Goal: Task Accomplishment & Management: Use online tool/utility

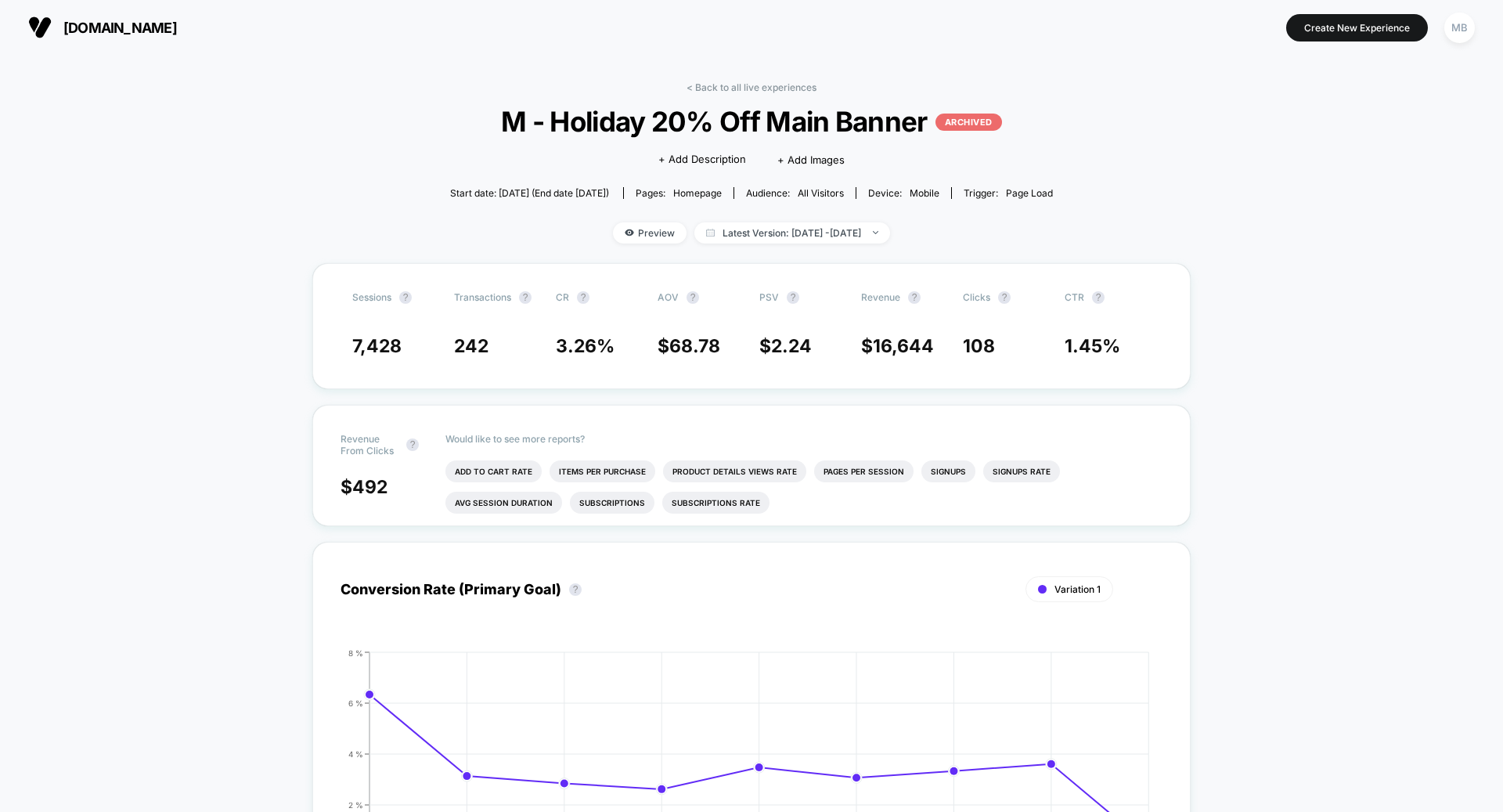
click at [121, 22] on span "[DOMAIN_NAME]" at bounding box center [120, 28] width 114 height 17
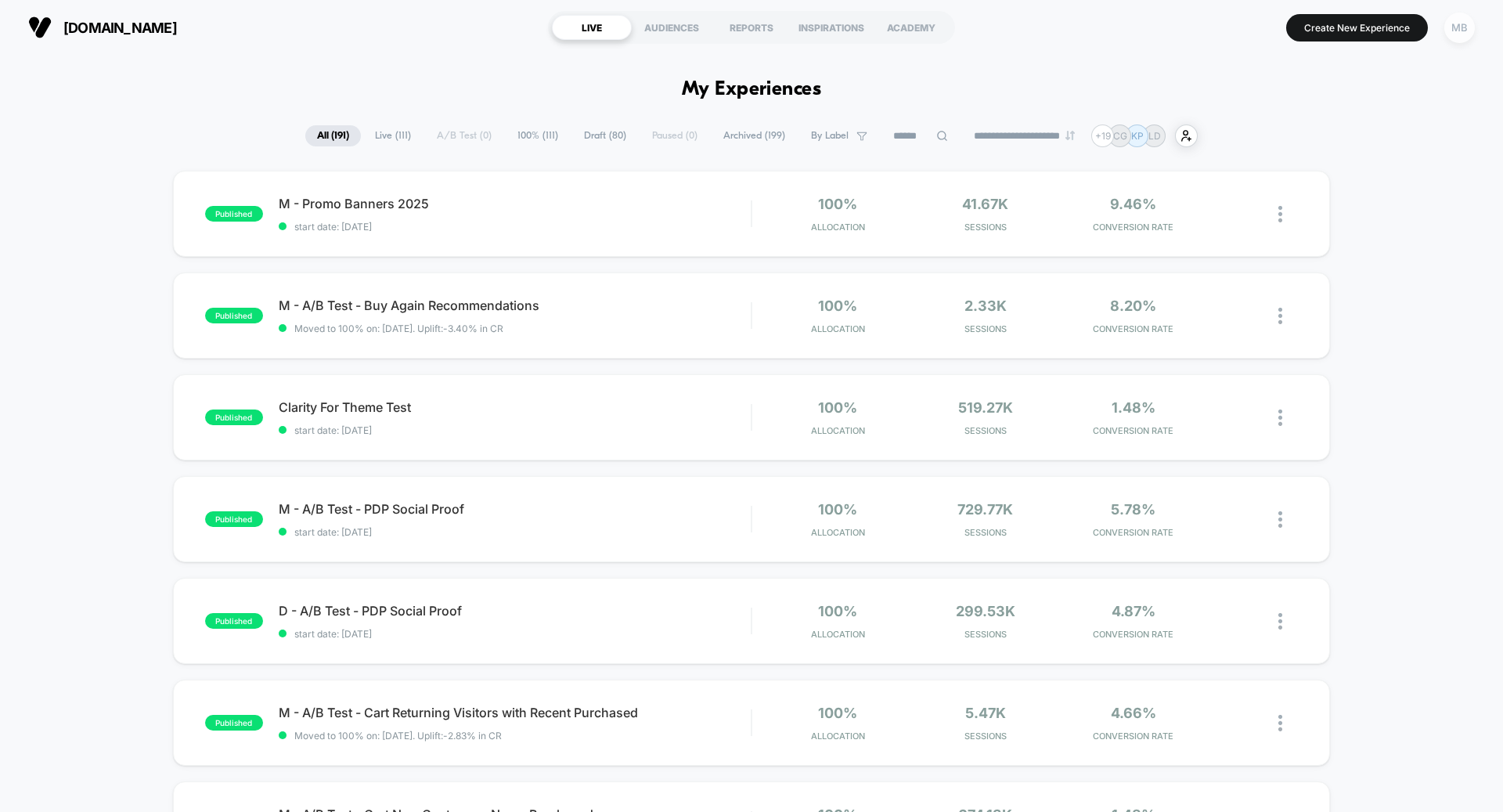
click at [1465, 32] on div "MB" at bounding box center [1459, 28] width 31 height 31
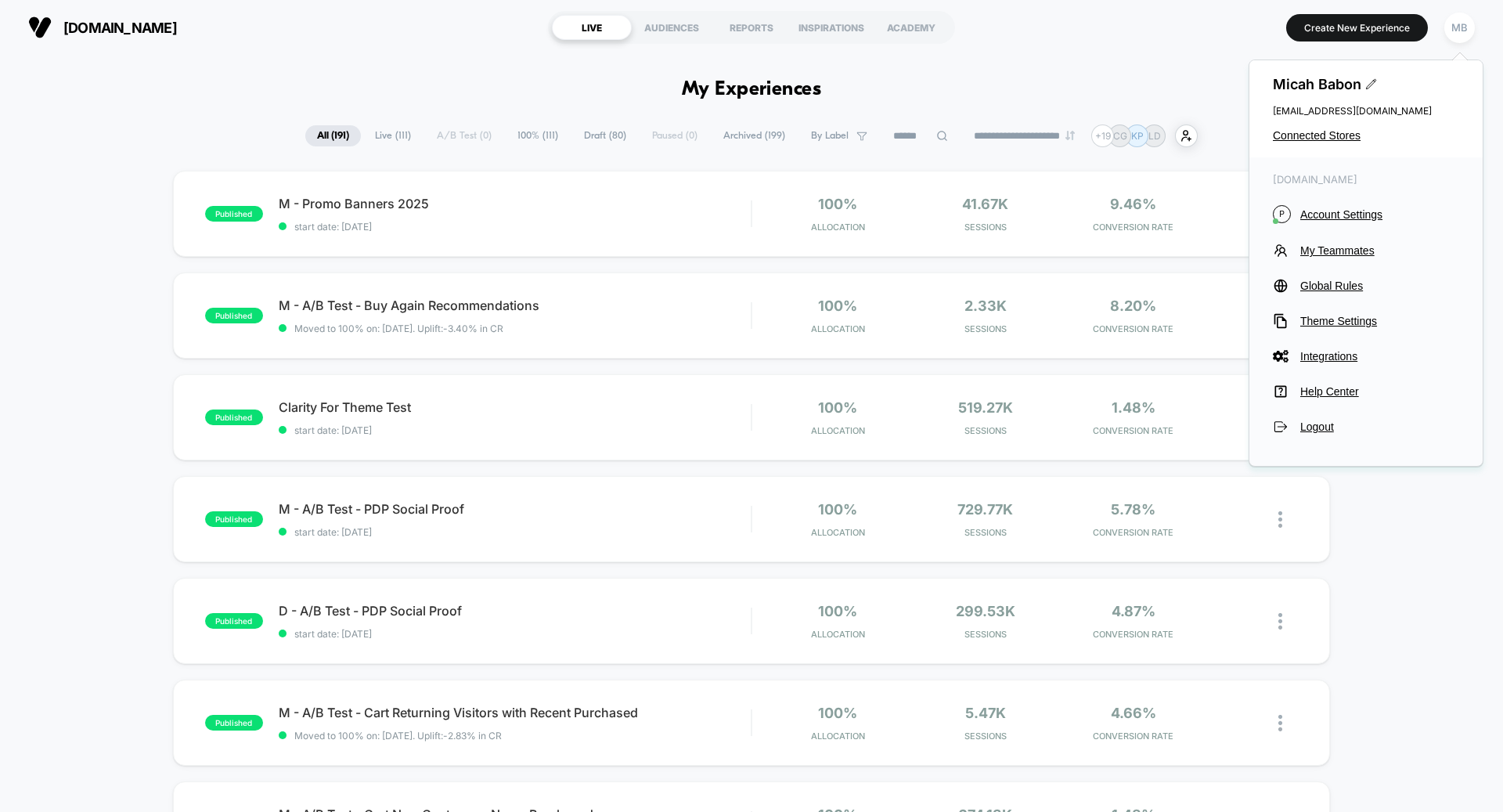
click at [1331, 119] on div "[PERSON_NAME] [PERSON_NAME][EMAIL_ADDRESS][PERSON_NAME][DOMAIN_NAME] Connected …" at bounding box center [1366, 109] width 234 height 97
click at [1331, 130] on span "Connected Stores" at bounding box center [1366, 135] width 186 height 13
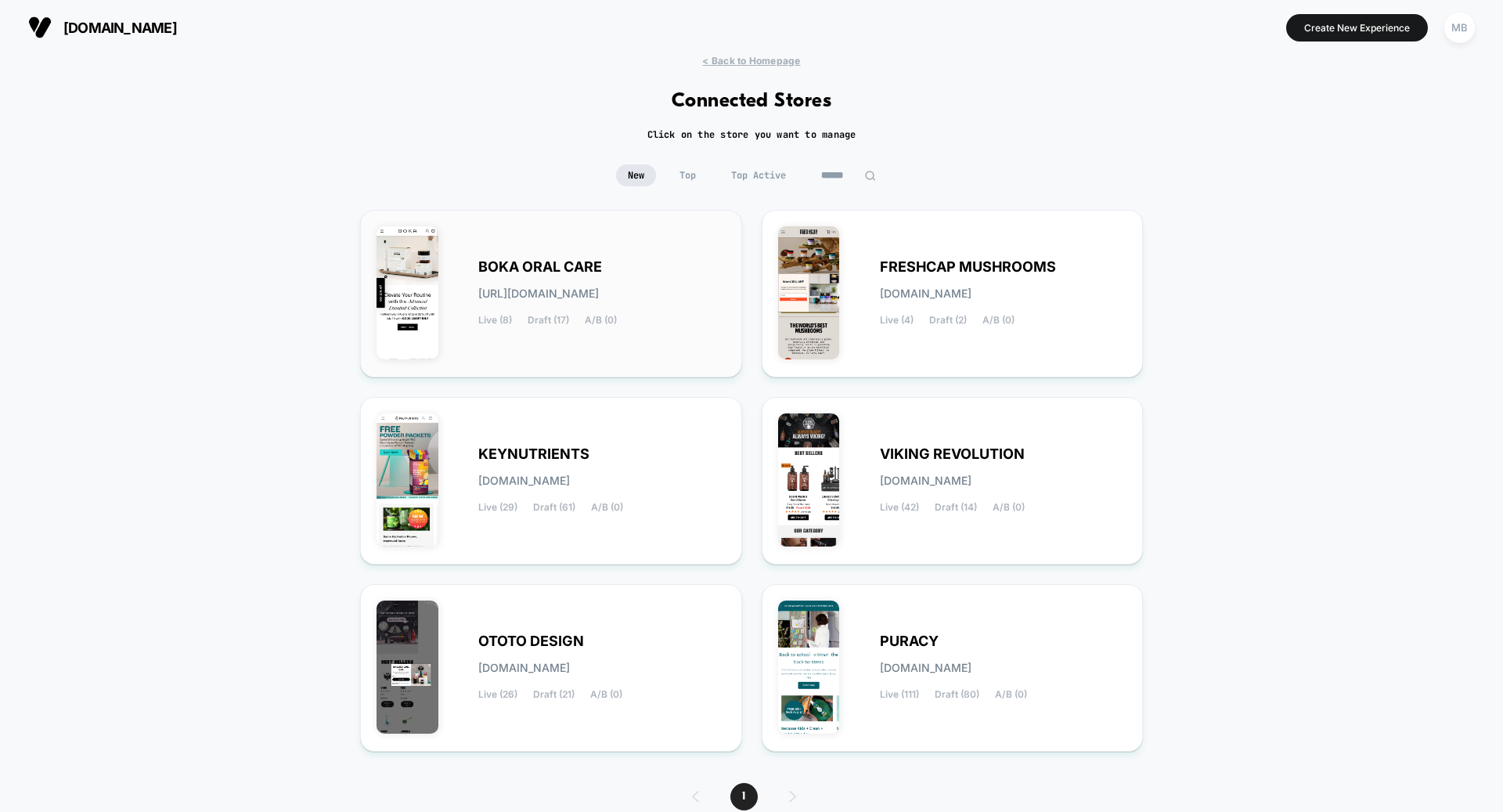
click at [566, 310] on div "BOKA ORAL CARE [URL][DOMAIN_NAME] Live (8) Draft (17) A/B (0)" at bounding box center [603, 293] width 247 height 64
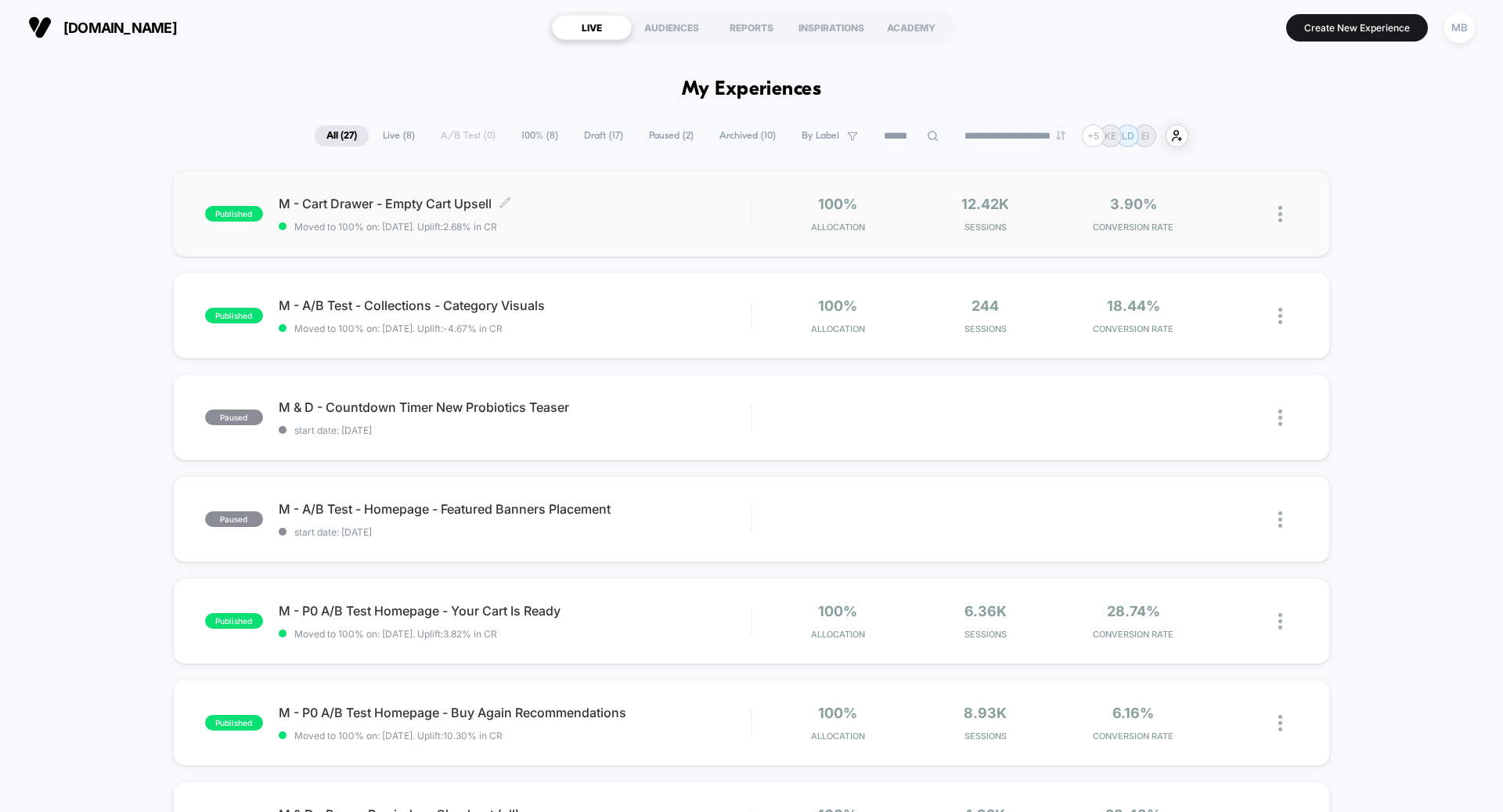
click at [447, 235] on div "published M - Cart Drawer - Empty Cart Upsell Click to edit experience details …" at bounding box center [752, 214] width 1158 height 86
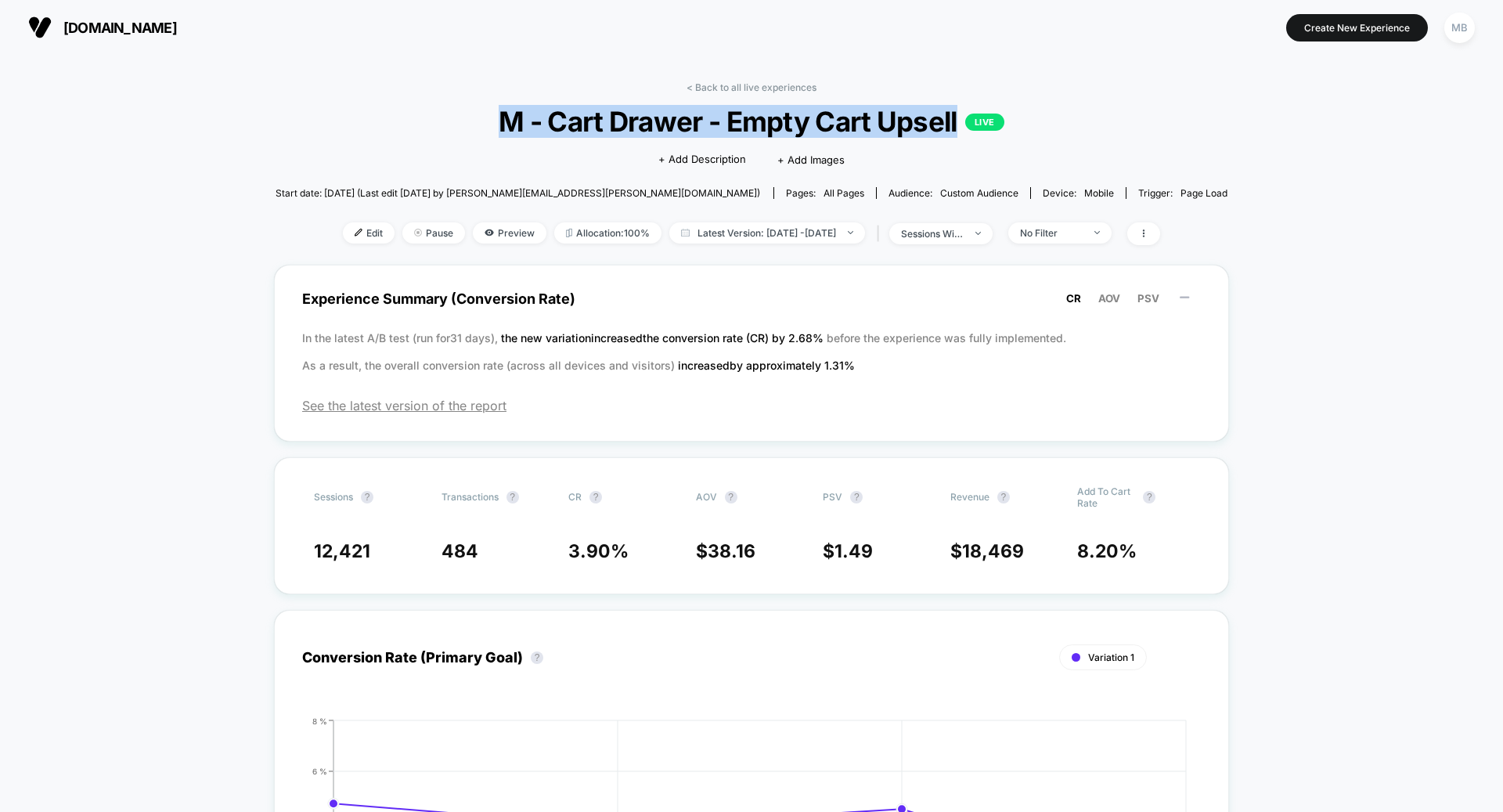
drag, startPoint x: 467, startPoint y: 119, endPoint x: 958, endPoint y: 110, distance: 491.1
click at [958, 110] on span "M - Cart Drawer - Empty Cart Upsell LIVE" at bounding box center [752, 121] width 858 height 33
copy span "M - Cart Drawer - Empty Cart Upsell"
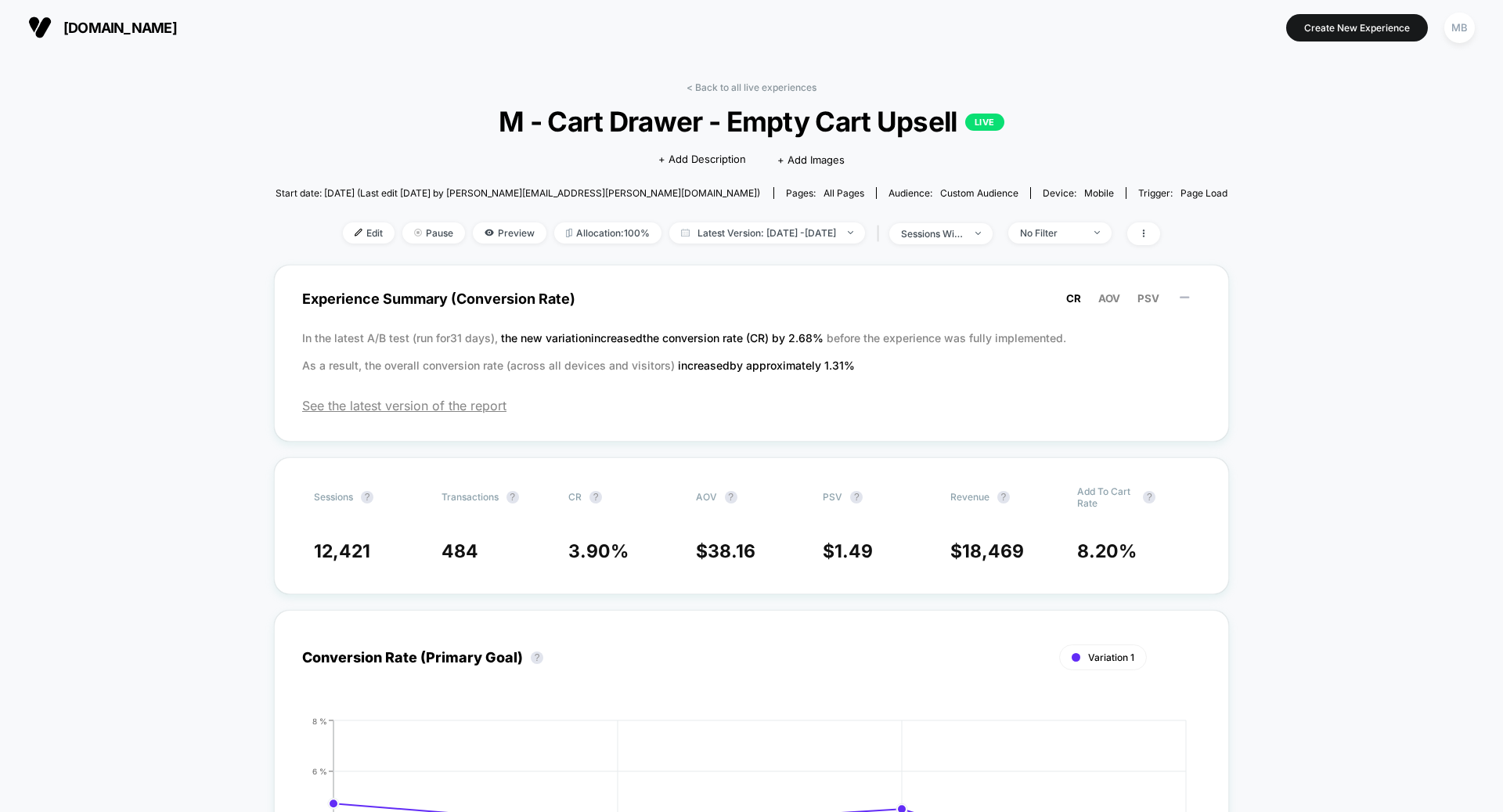
click at [84, 13] on section "[DOMAIN_NAME]" at bounding box center [262, 28] width 478 height 40
click at [84, 21] on span "[DOMAIN_NAME]" at bounding box center [120, 28] width 114 height 17
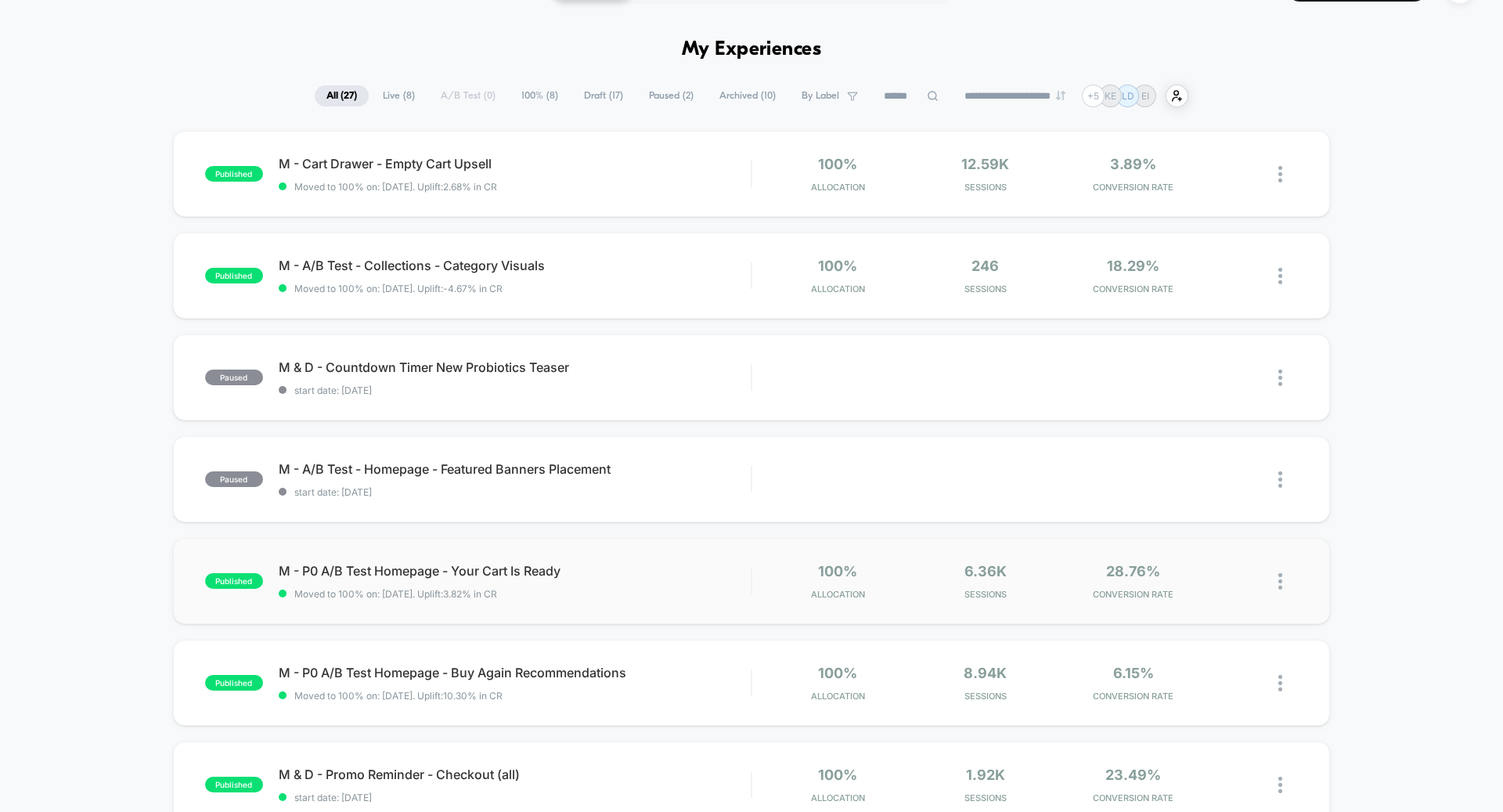
scroll to position [43, 0]
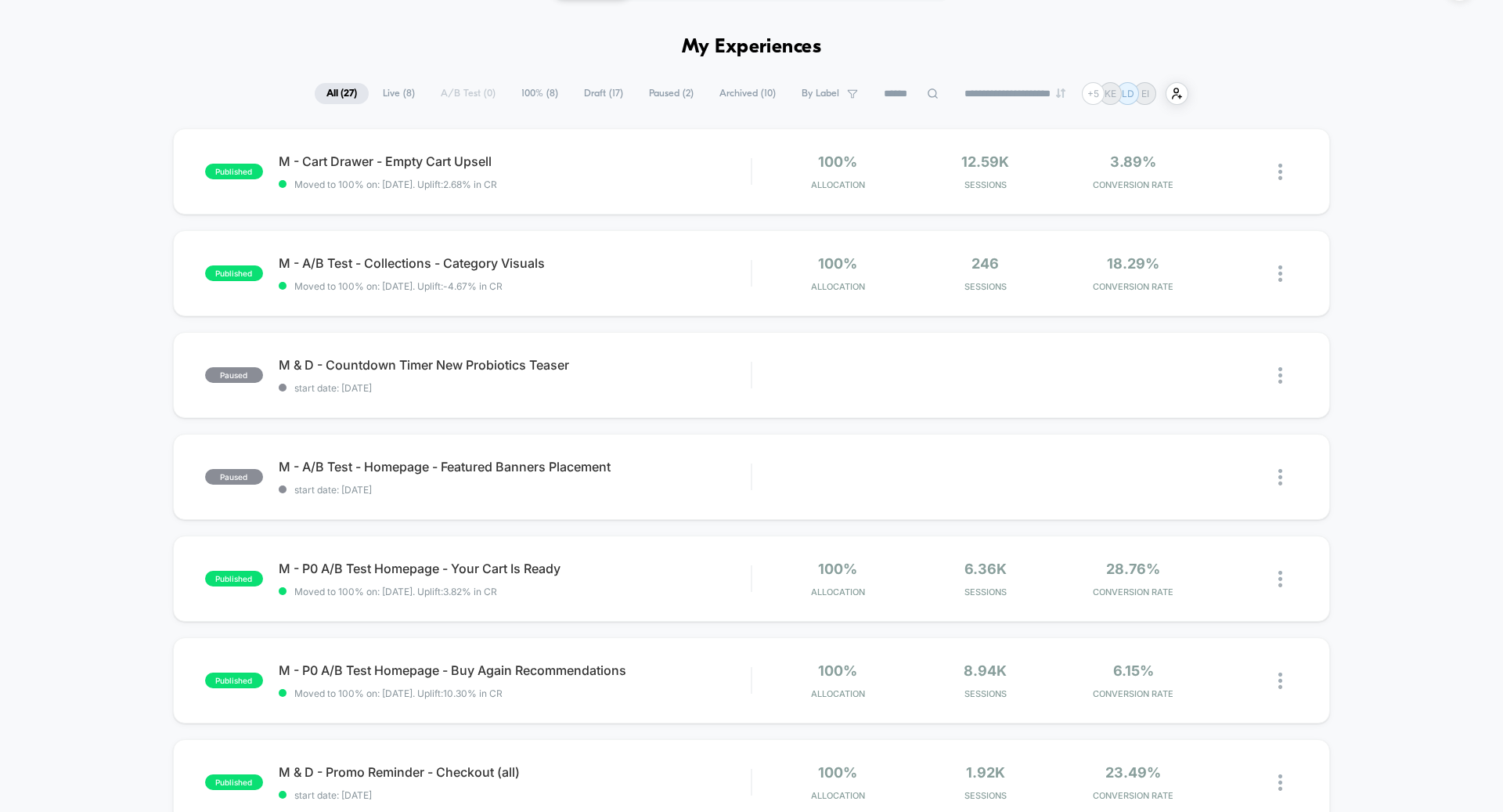
click at [462, 601] on div "published M - P0 A/B Test Homepage - Your Cart Is Ready Moved to 100% on: [DATE…" at bounding box center [752, 578] width 1158 height 86
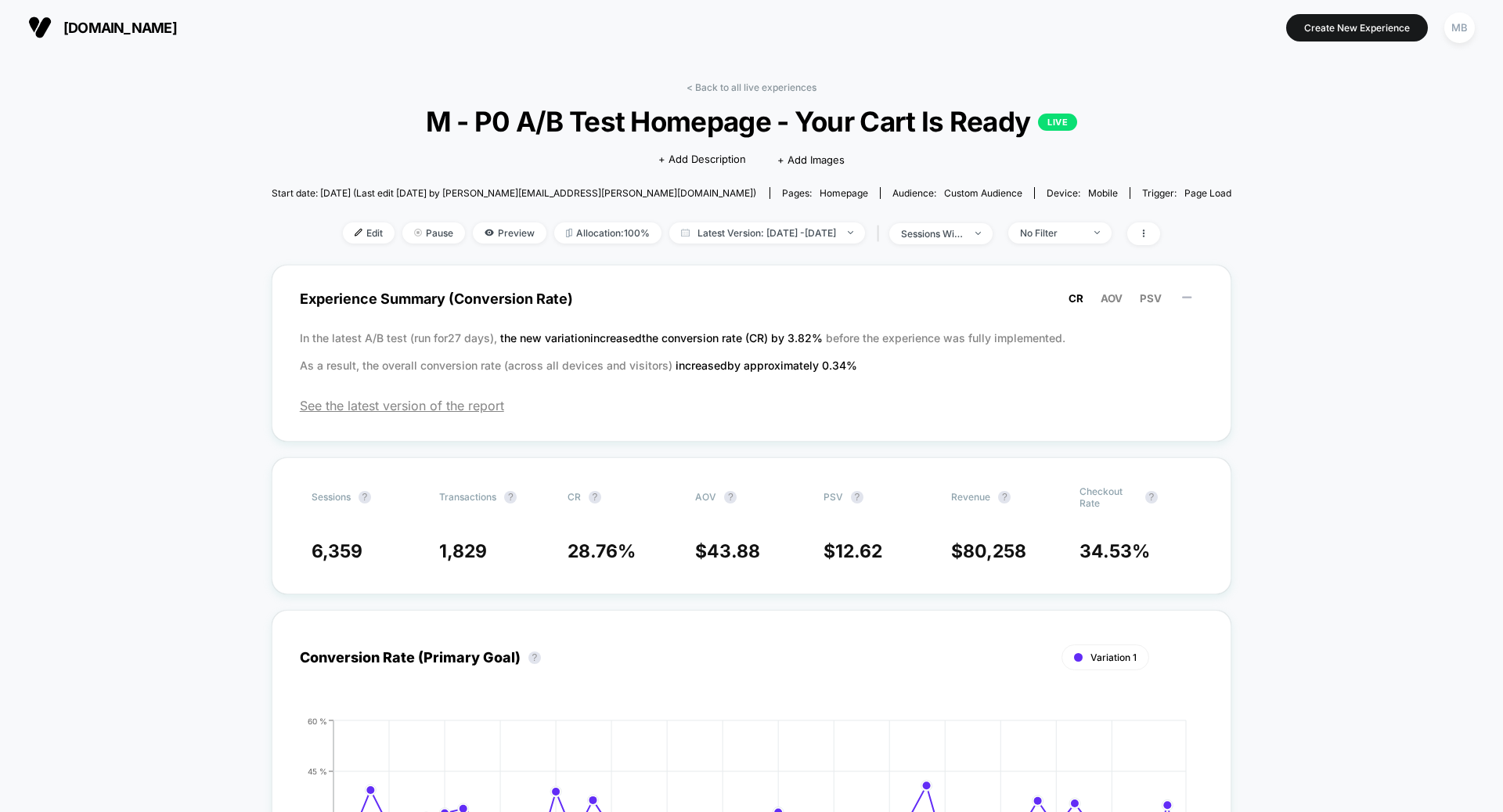
click at [345, 231] on span "Edit" at bounding box center [369, 232] width 51 height 21
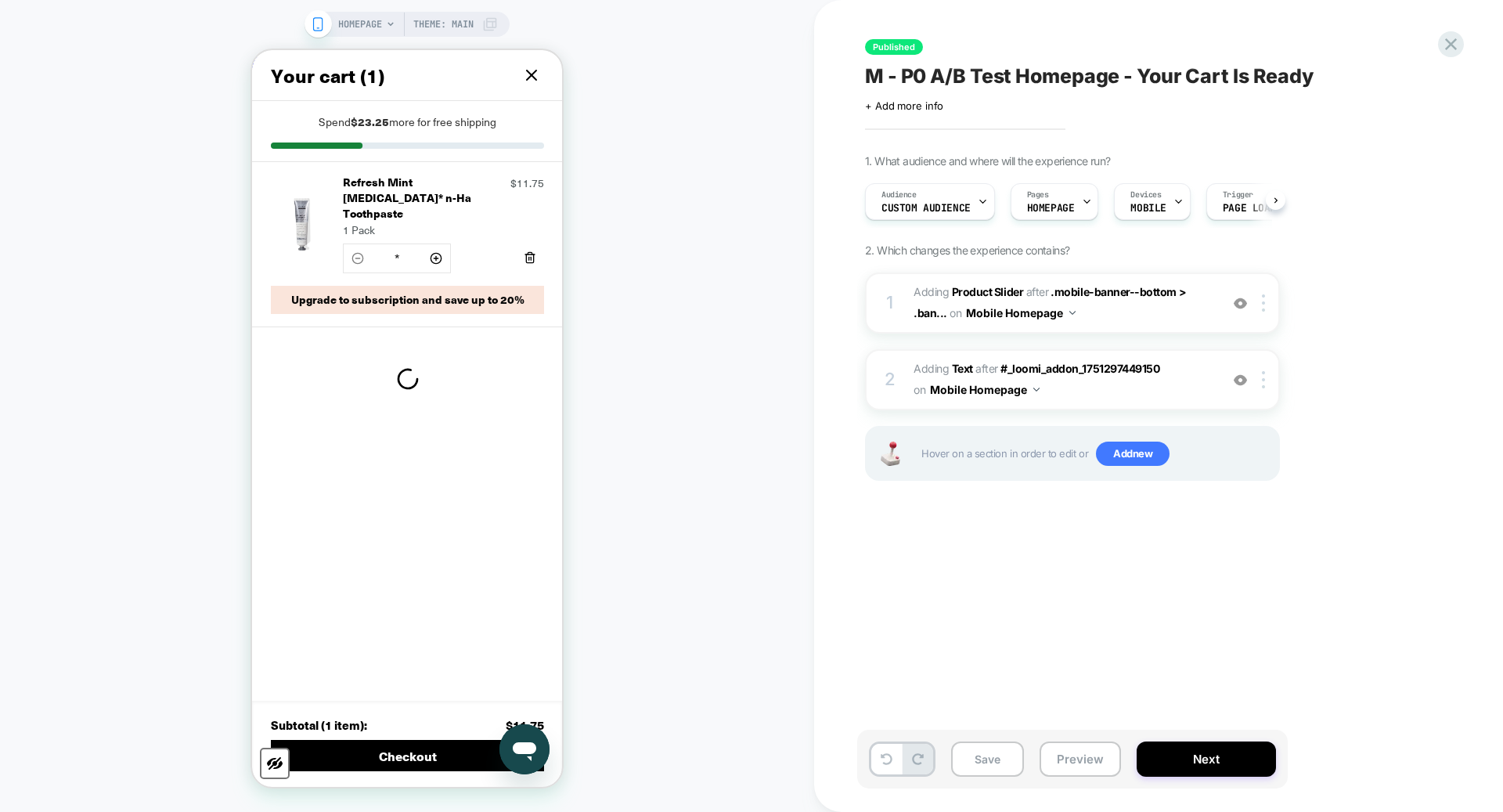
scroll to position [0, 1]
click at [523, 84] on icon at bounding box center [531, 74] width 19 height 19
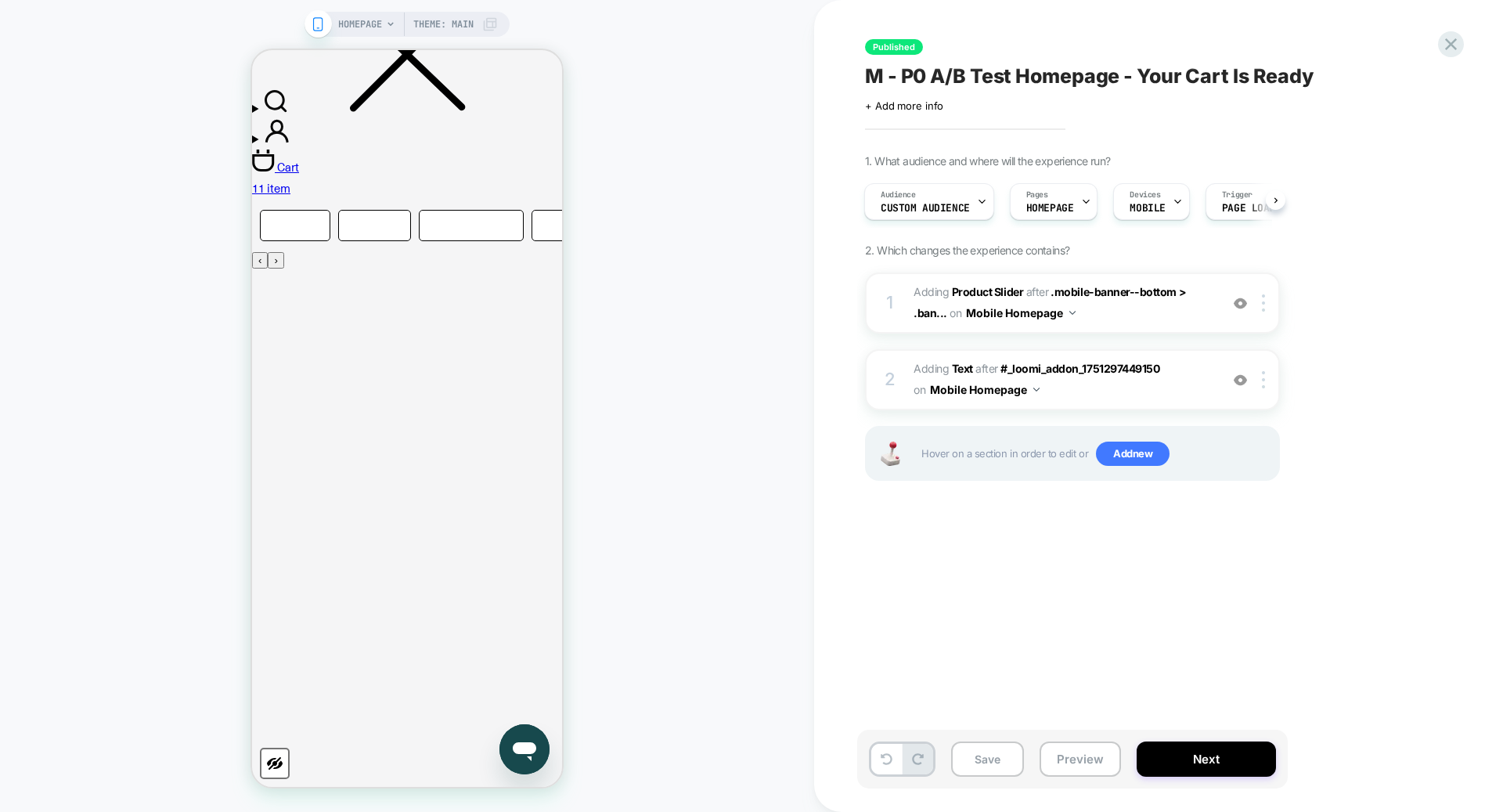
scroll to position [725, 0]
